Goal: Information Seeking & Learning: Learn about a topic

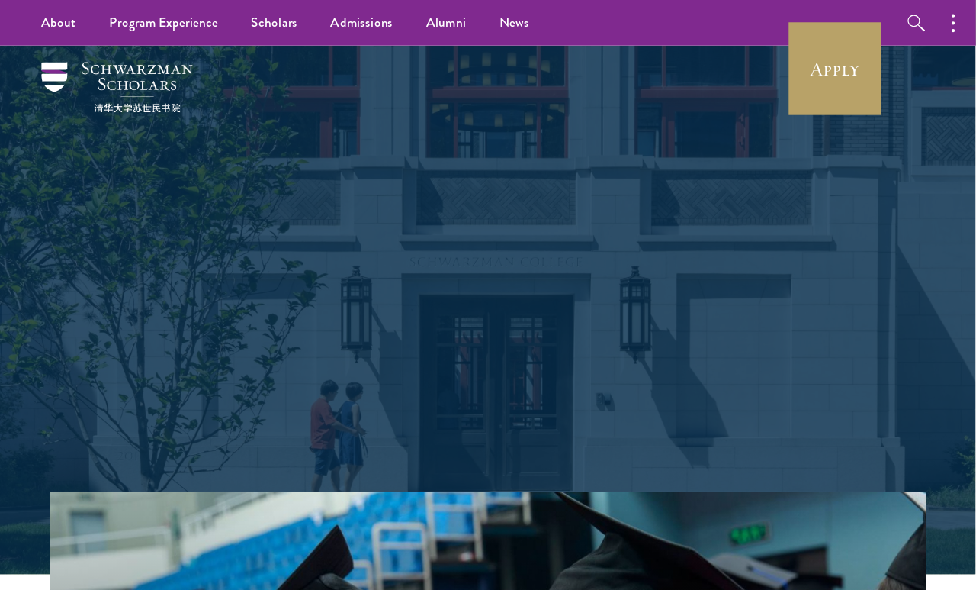
scroll to position [7, 0]
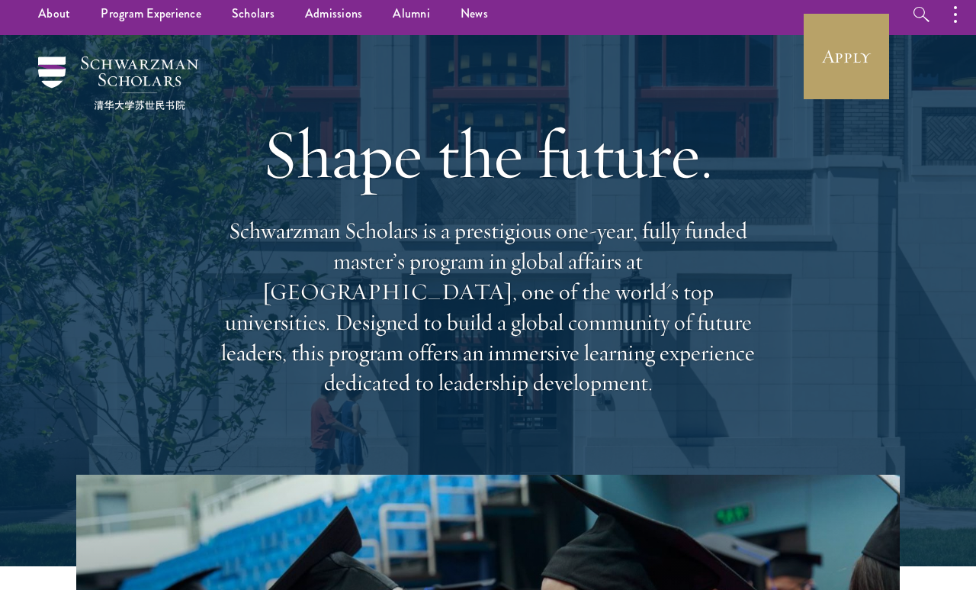
click at [257, 14] on link "Scholars" at bounding box center [253, 14] width 73 height 42
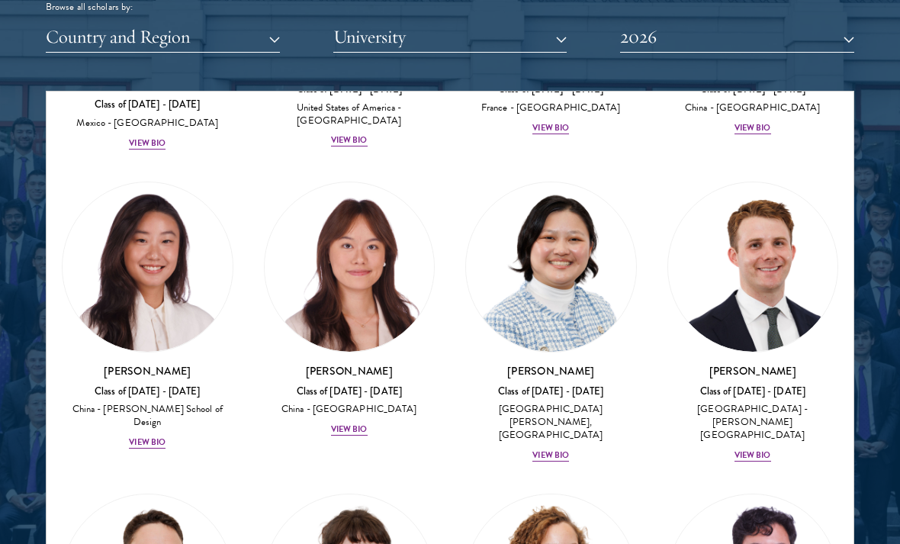
scroll to position [1838, 0]
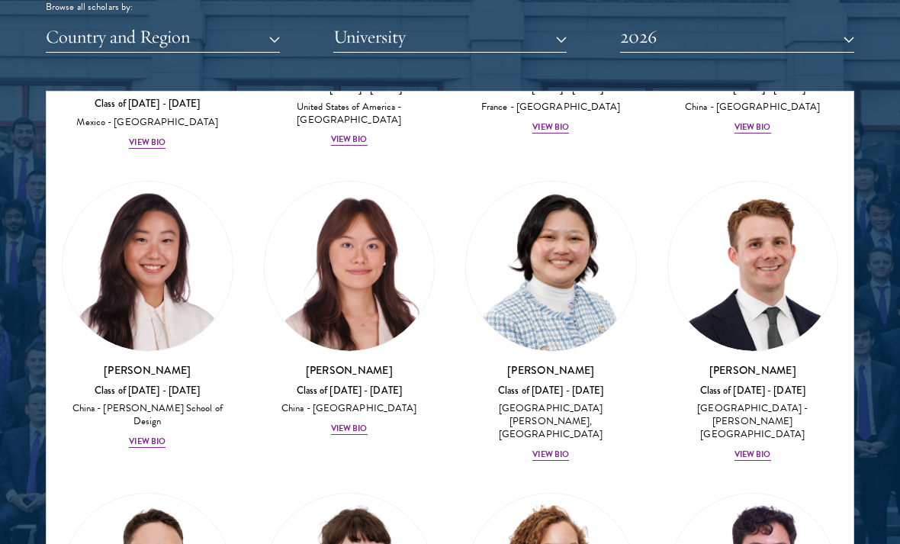
click at [139, 436] on div "View Bio" at bounding box center [147, 442] width 37 height 12
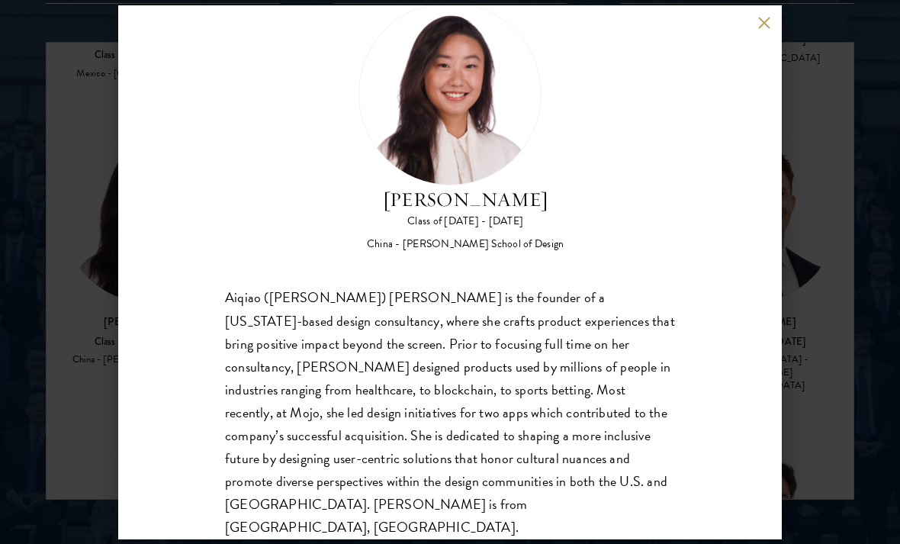
scroll to position [47, 0]
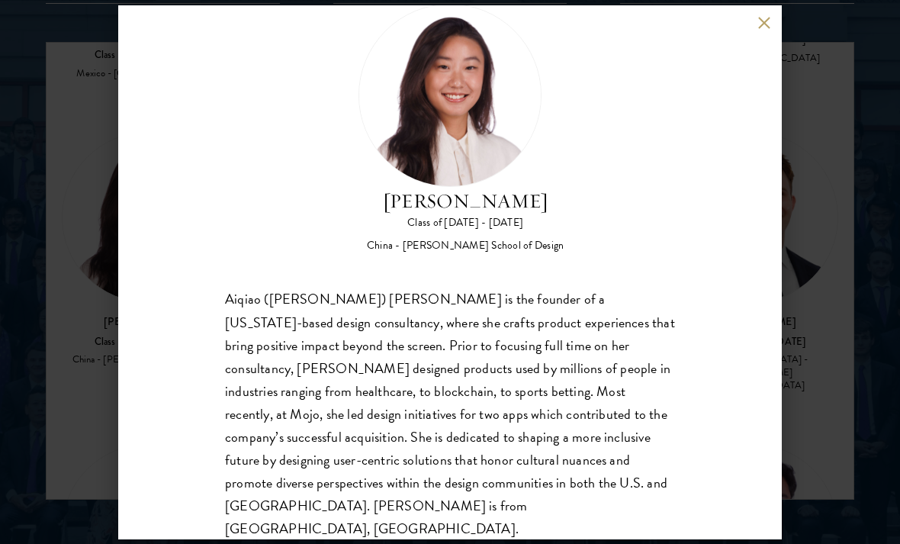
click at [753, 33] on div "[PERSON_NAME] Class of [DATE] - [DATE] China - [PERSON_NAME] School of Design […" at bounding box center [450, 272] width 664 height 534
click at [765, 18] on button at bounding box center [763, 23] width 13 height 13
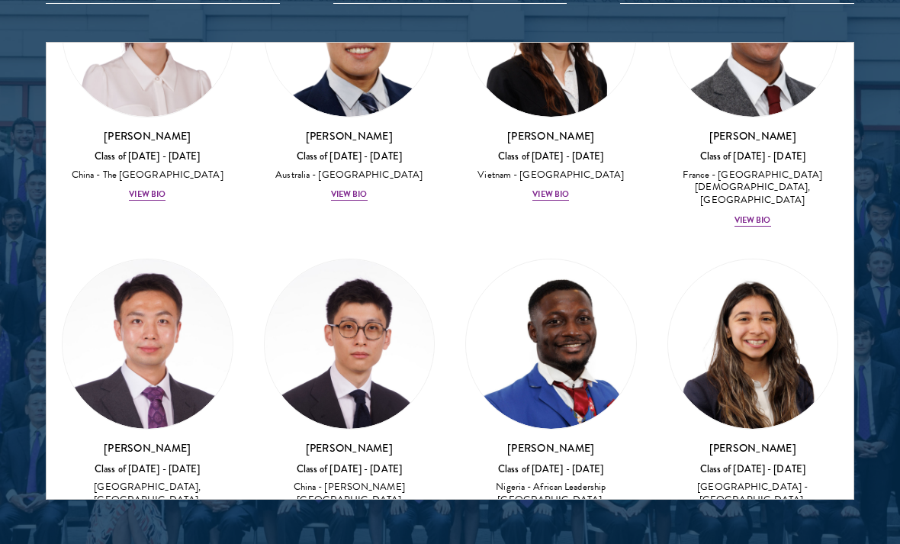
scroll to position [6135, 0]
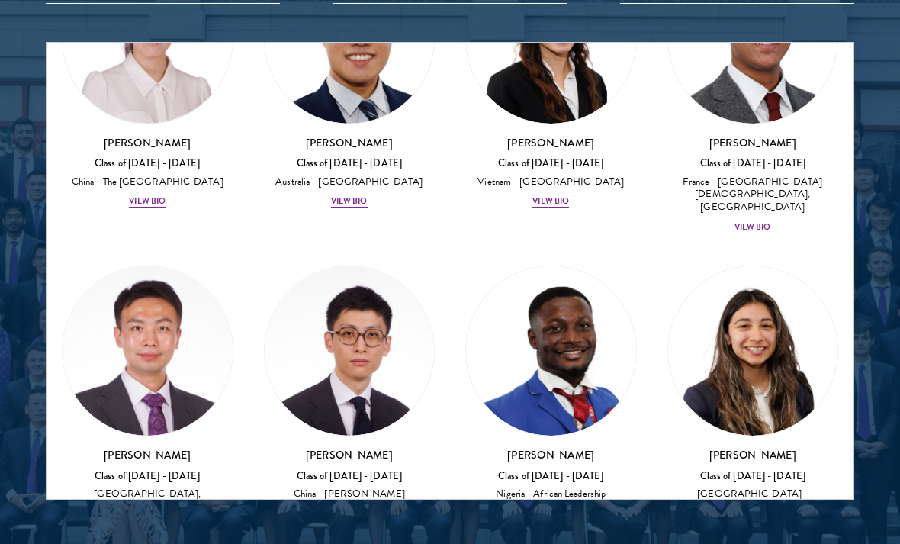
click at [352, 520] on div "View Bio" at bounding box center [349, 526] width 37 height 12
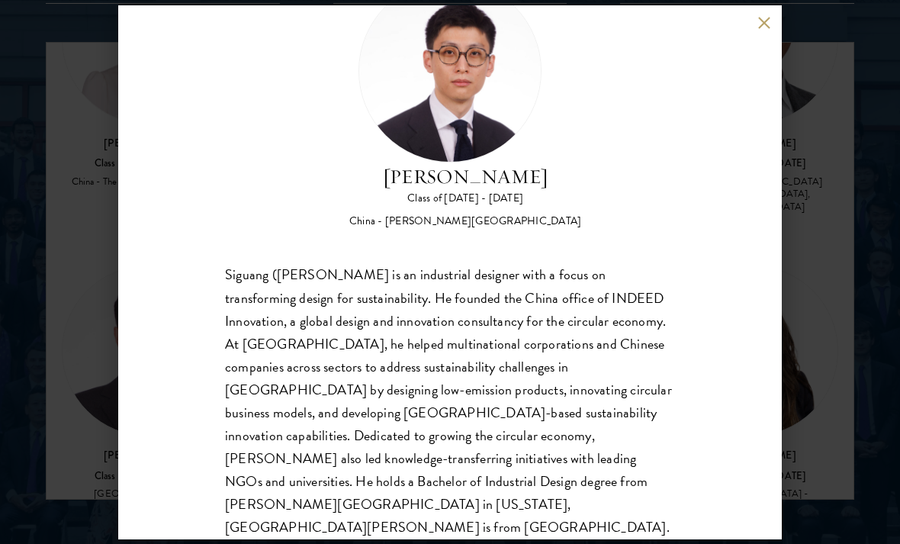
scroll to position [70, 0]
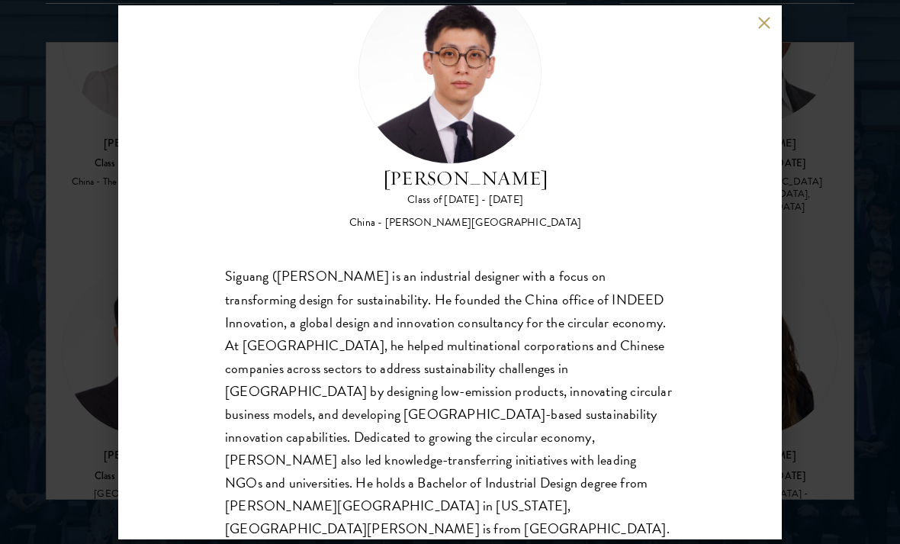
click at [765, 10] on div "[PERSON_NAME] Class of [DATE] - [DATE] [GEOGRAPHIC_DATA] - [PERSON_NAME][GEOGRA…" at bounding box center [450, 272] width 664 height 534
click at [749, 22] on div "[PERSON_NAME] Class of [DATE] - [DATE] [GEOGRAPHIC_DATA] - [PERSON_NAME][GEOGRA…" at bounding box center [450, 272] width 664 height 534
click at [762, 22] on button at bounding box center [763, 23] width 13 height 13
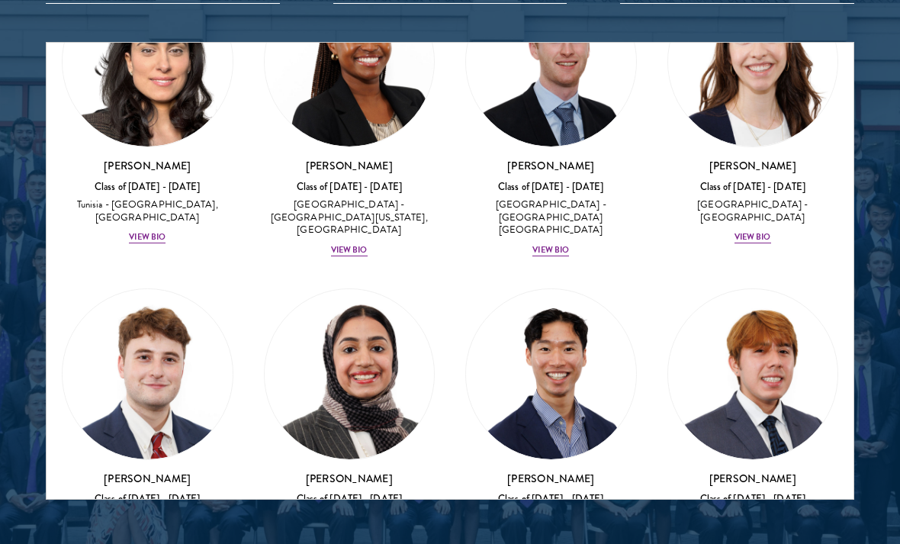
scroll to position [6748, 0]
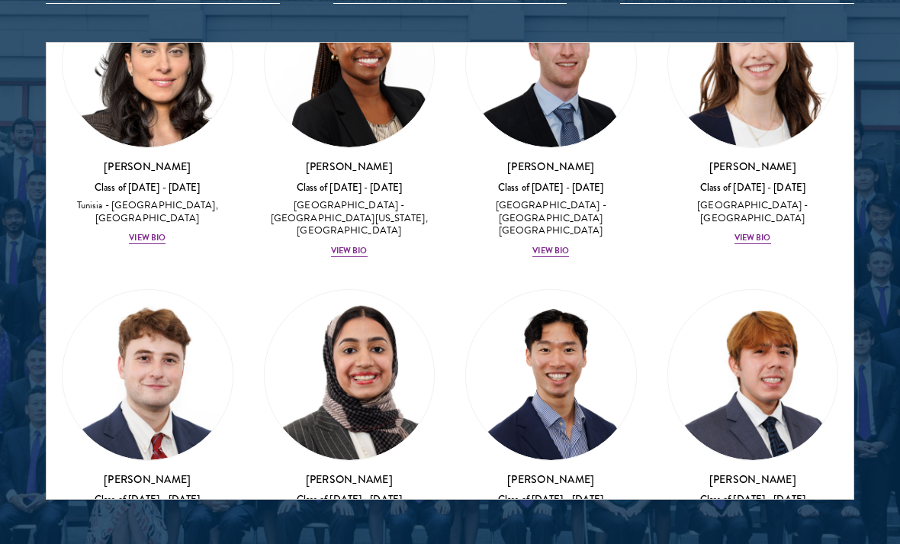
click at [568, 545] on div "View Bio" at bounding box center [550, 551] width 37 height 12
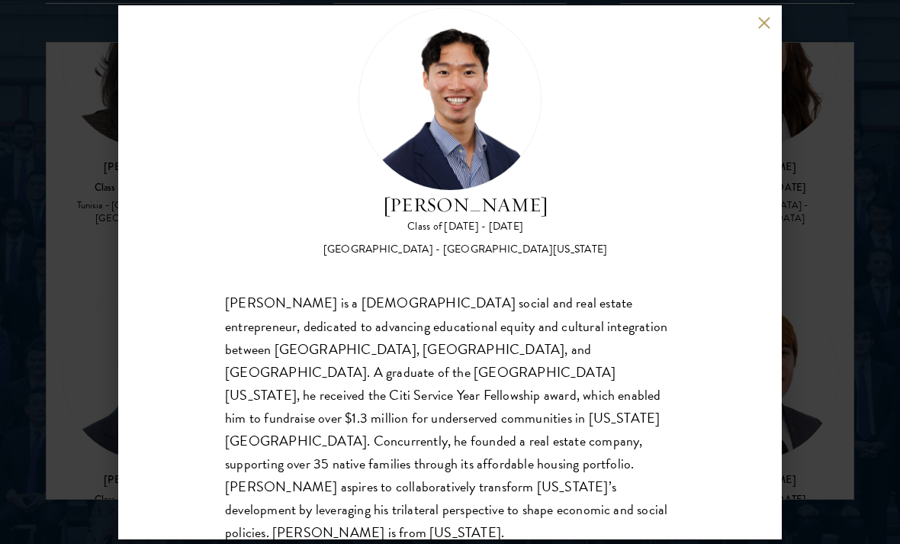
scroll to position [44, 0]
click at [820, 153] on div "[PERSON_NAME] Class of [DATE] - [DATE] [GEOGRAPHIC_DATA] - [GEOGRAPHIC_DATA][US…" at bounding box center [450, 272] width 900 height 544
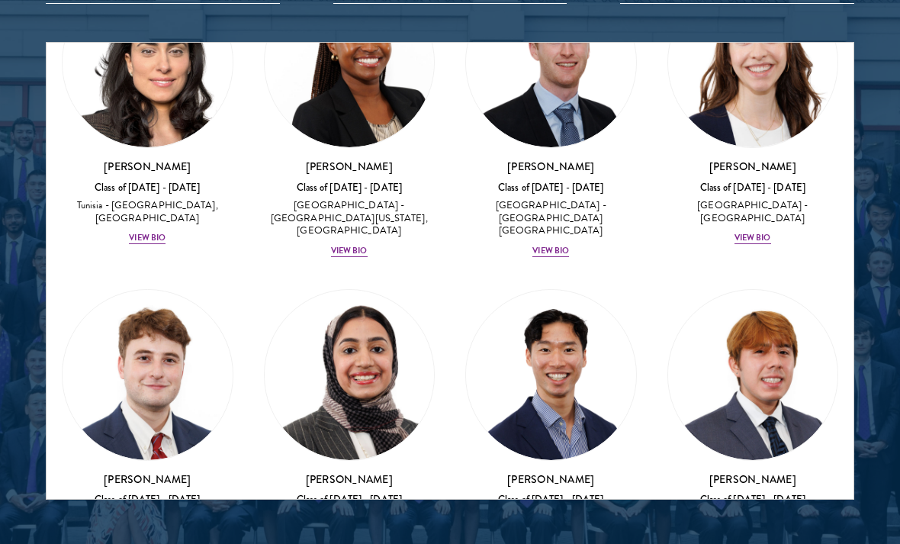
click at [764, 18] on div "Scholar Directory Congratulations and welcome to the Schwarzman Scholars Class …" at bounding box center [450, 121] width 809 height 760
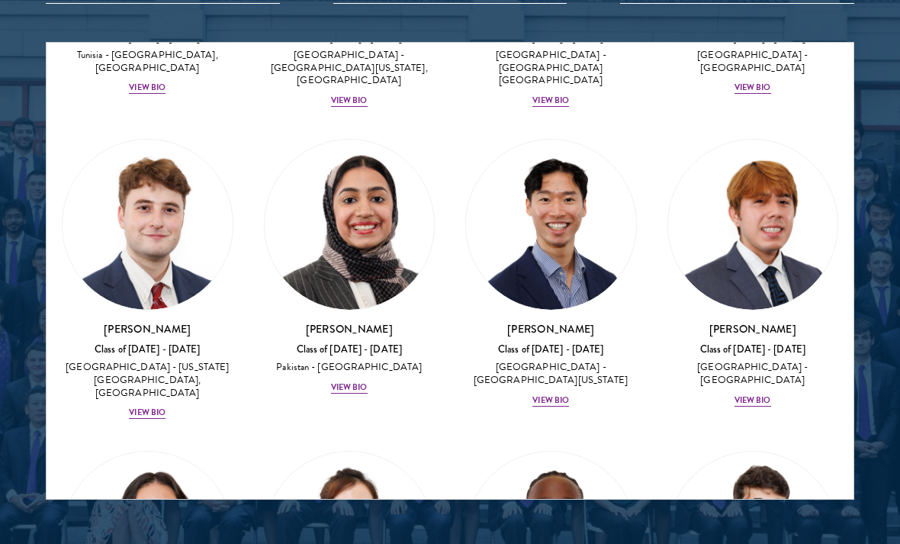
scroll to position [6899, 0]
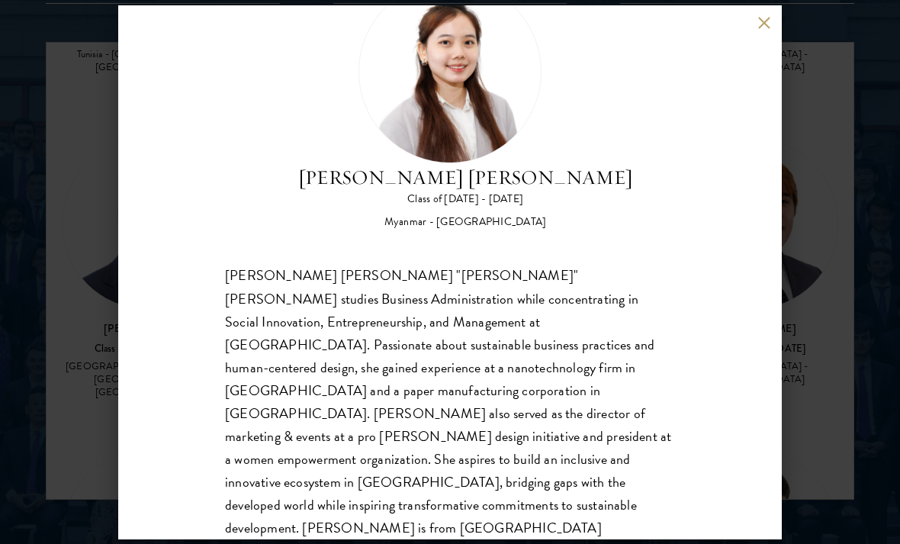
scroll to position [70, 0]
click at [767, 21] on button at bounding box center [763, 23] width 13 height 13
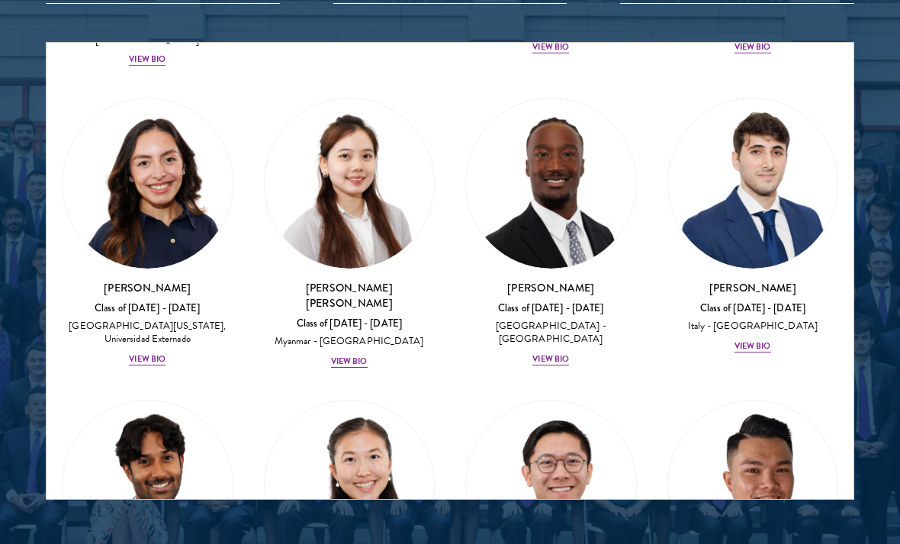
scroll to position [7261, 0]
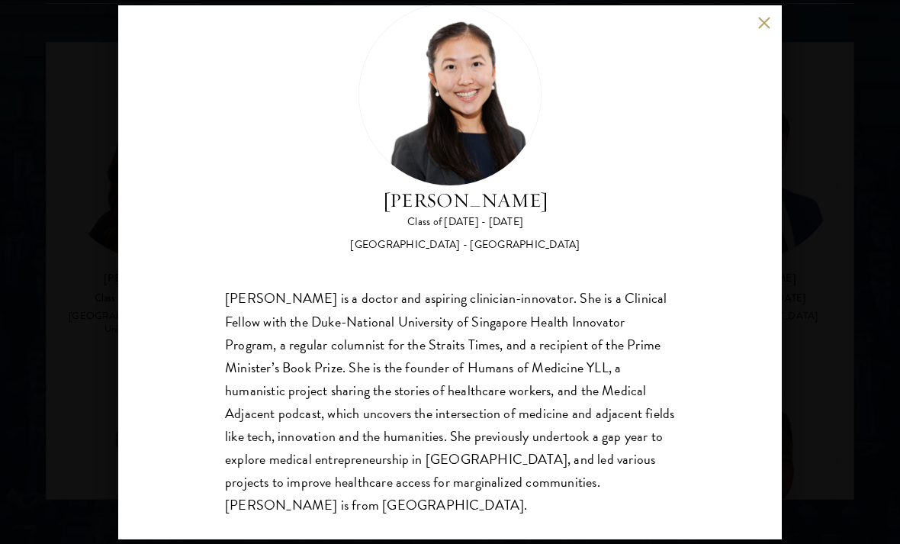
scroll to position [47, 0]
click at [770, 18] on button at bounding box center [763, 23] width 13 height 13
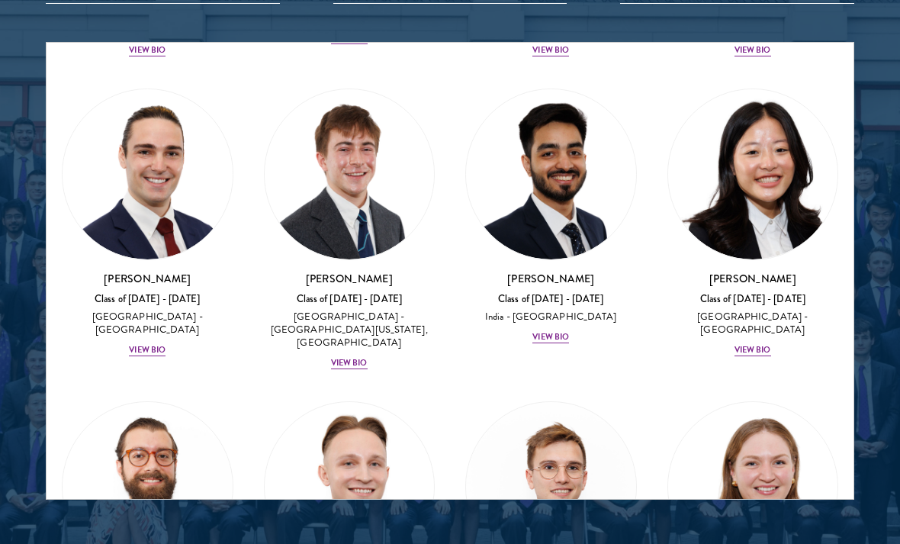
scroll to position [8574, 0]
